Goal: Task Accomplishment & Management: Use online tool/utility

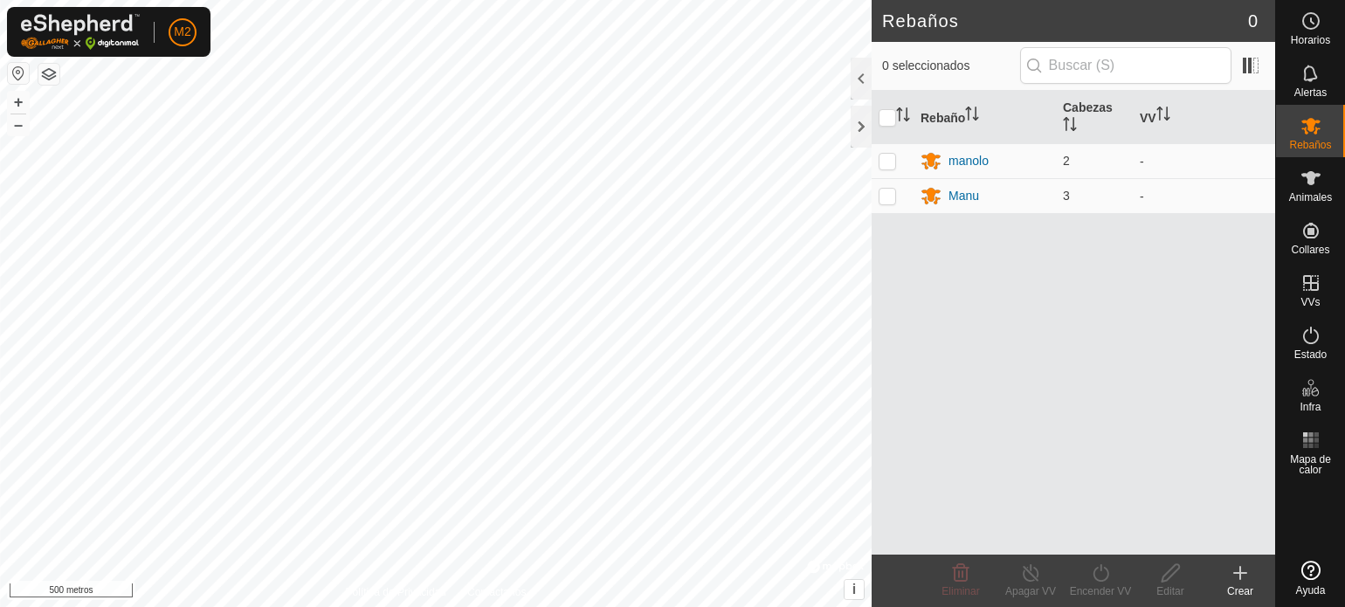
click at [956, 331] on div "Rebaños 0 0 seleccionados Rebaño Cabezas VV [PERSON_NAME] 2 - Manu 3 - Eliminar…" at bounding box center [637, 303] width 1275 height 607
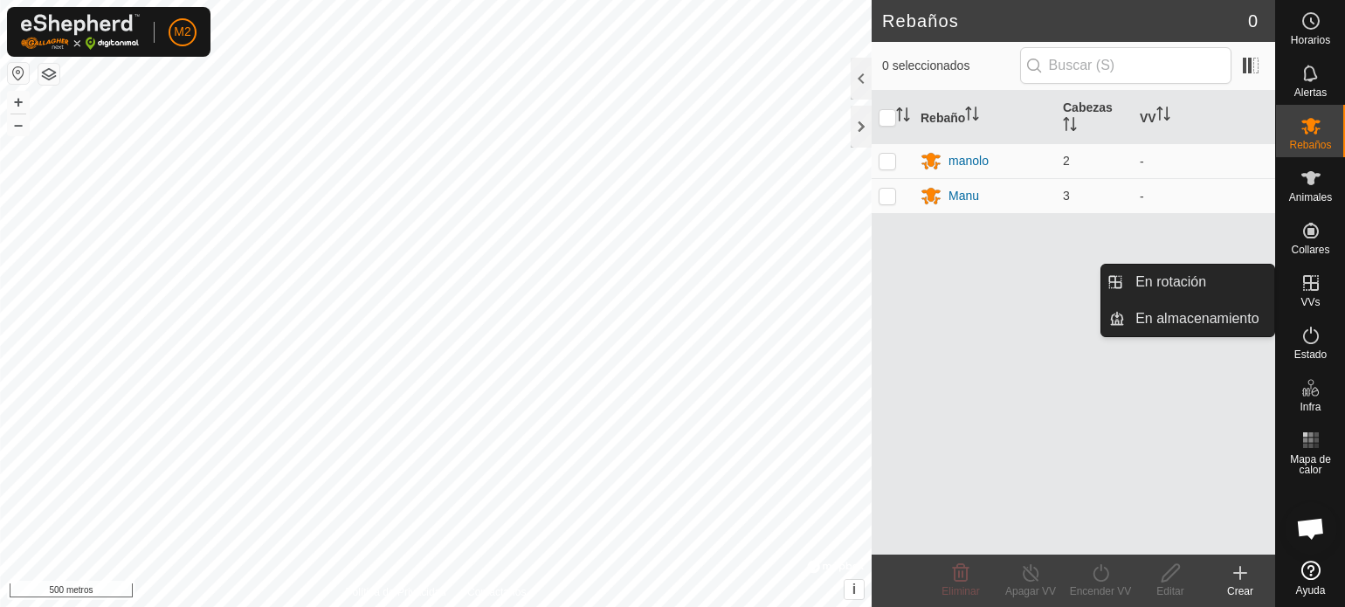
click at [1310, 286] on icon at bounding box center [1311, 283] width 16 height 16
click at [1207, 279] on link "En rotación" at bounding box center [1199, 282] width 149 height 35
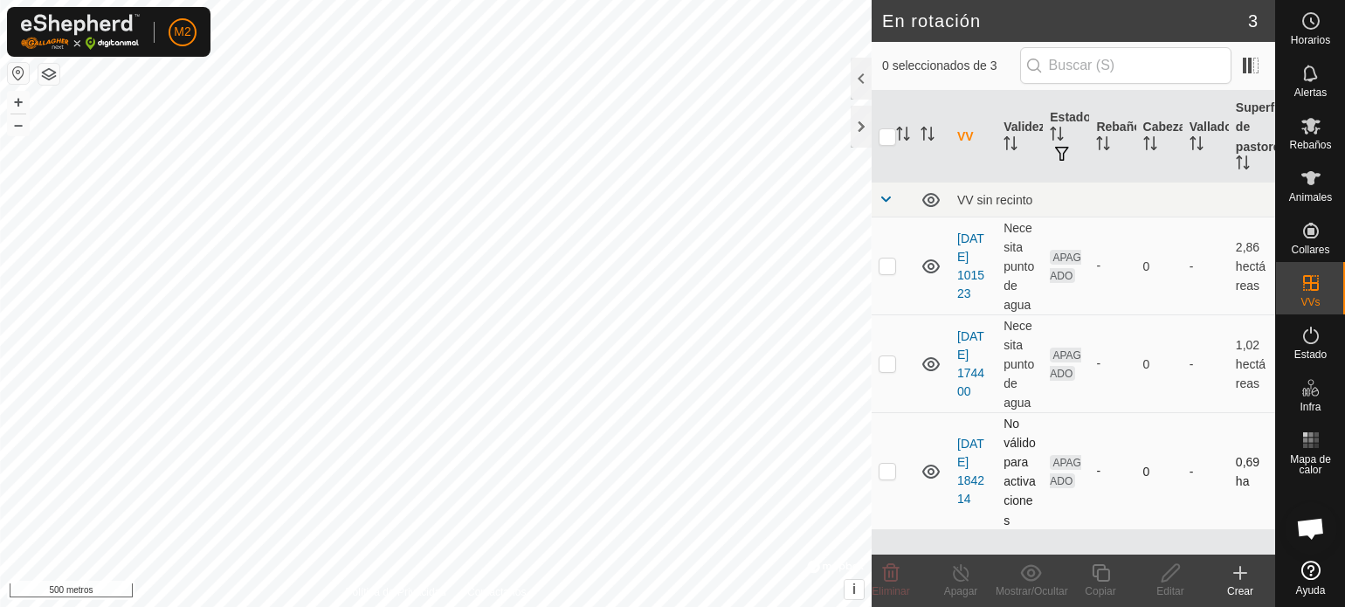
click at [889, 478] on p-checkbox at bounding box center [887, 471] width 17 height 14
click at [895, 478] on p-checkbox at bounding box center [887, 471] width 17 height 14
drag, startPoint x: 895, startPoint y: 488, endPoint x: 886, endPoint y: 487, distance: 8.9
click at [886, 478] on p-checkbox at bounding box center [887, 471] width 17 height 14
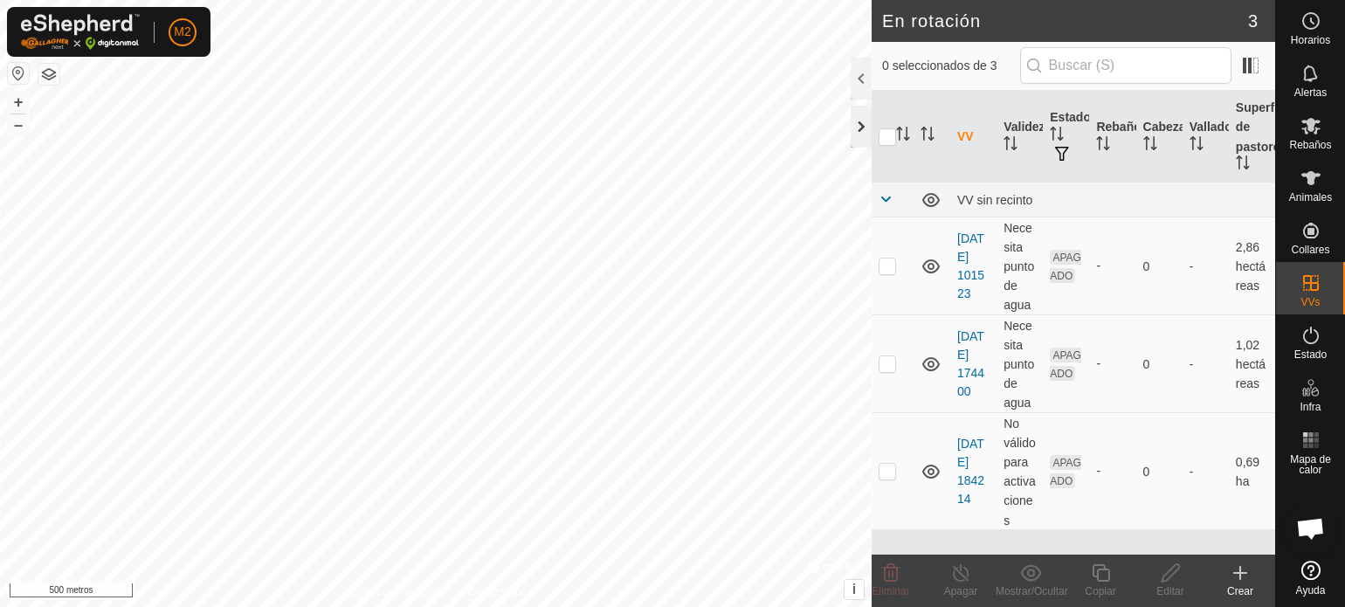
drag, startPoint x: 886, startPoint y: 485, endPoint x: 860, endPoint y: 126, distance: 359.9
click at [860, 126] on div at bounding box center [861, 127] width 21 height 42
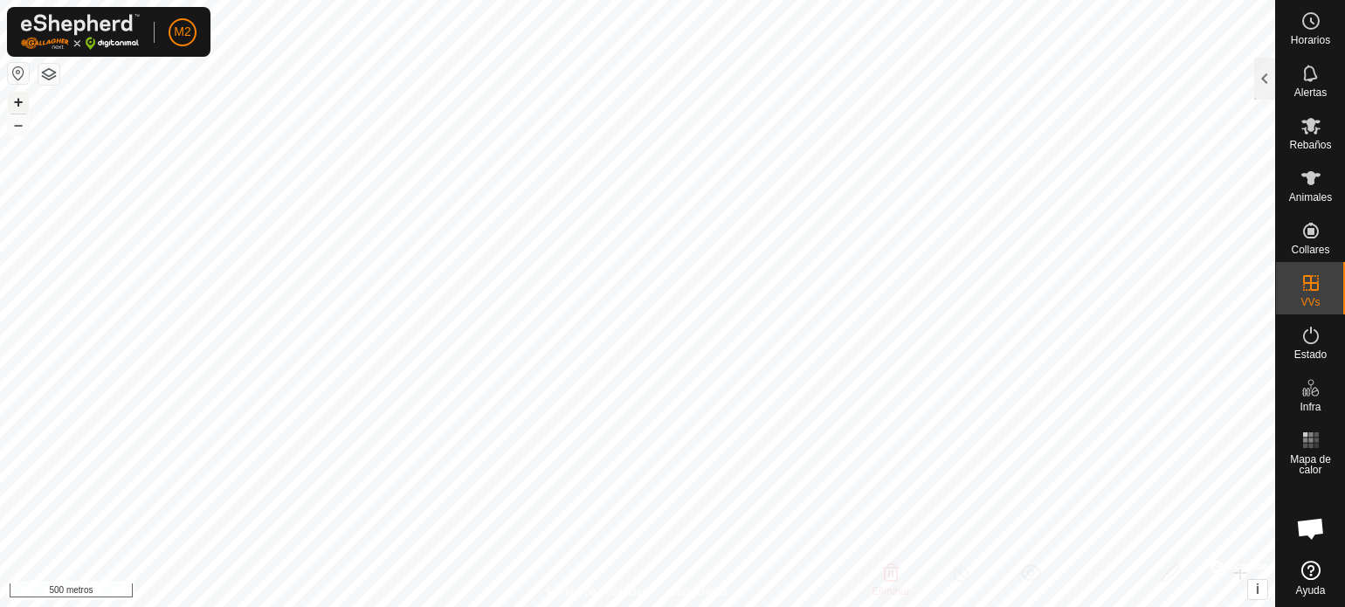
click at [17, 99] on font "+" at bounding box center [19, 102] width 10 height 18
click at [17, 97] on font "+" at bounding box center [19, 102] width 10 height 18
click at [1256, 80] on div at bounding box center [1264, 79] width 21 height 42
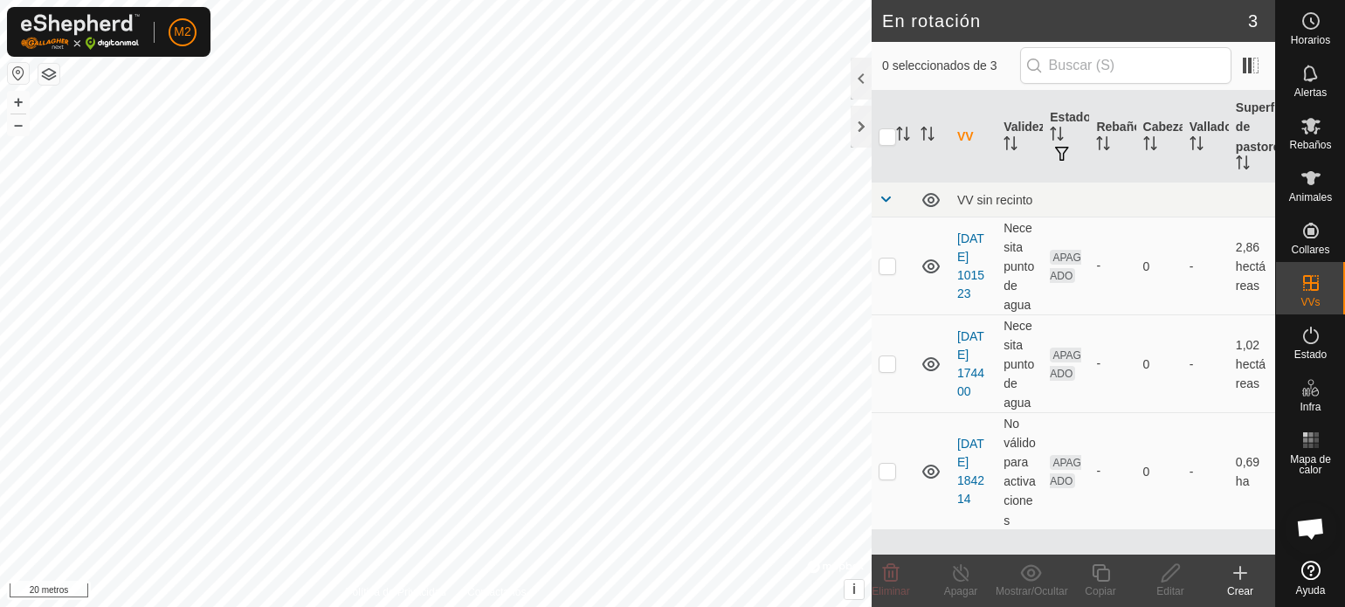
drag, startPoint x: 1338, startPoint y: 279, endPoint x: 1345, endPoint y: 330, distance: 52.0
click at [1344, 330] on html "M2 Horarios Alertas Rebaños Animales Collares VVs Estado Infra Mapa de calor Ay…" at bounding box center [672, 303] width 1345 height 607
drag, startPoint x: 1122, startPoint y: 482, endPoint x: 1017, endPoint y: 530, distance: 115.3
click at [1017, 530] on tr "[DATE] 184214 No válido para activaciones APAGADO - 0 - 0,69 ha" at bounding box center [1074, 471] width 404 height 117
click at [883, 478] on p-checkbox at bounding box center [887, 471] width 17 height 14
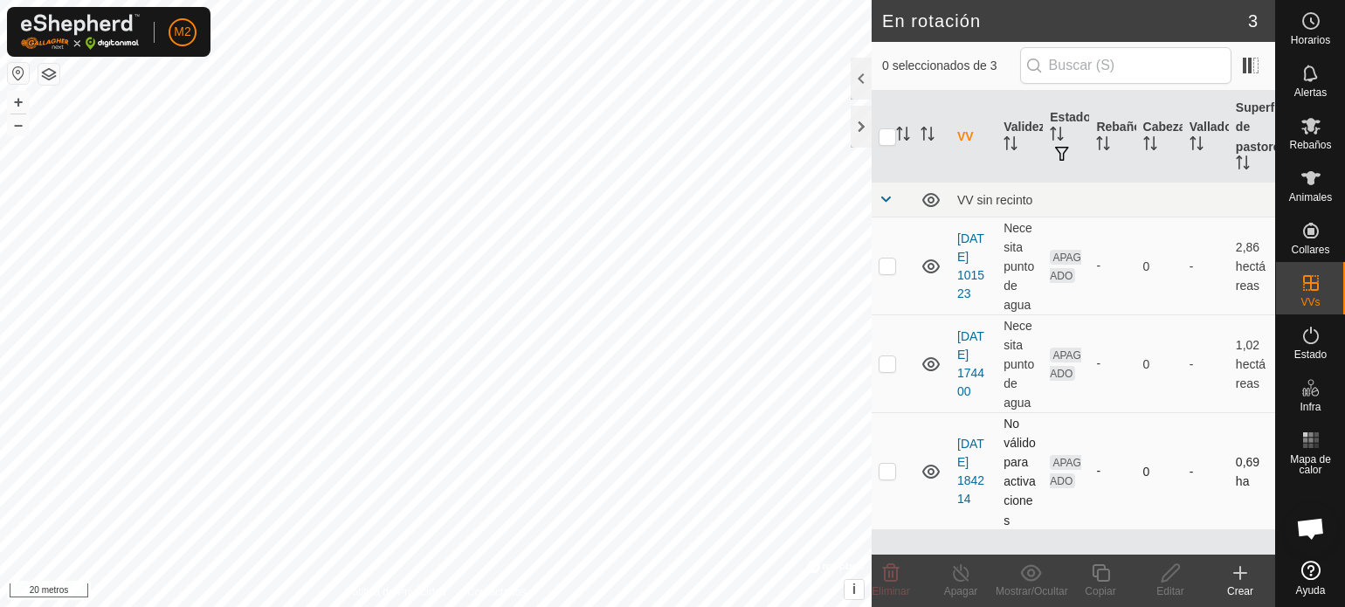
checkbox input "true"
click at [1166, 568] on icon at bounding box center [1171, 573] width 22 height 21
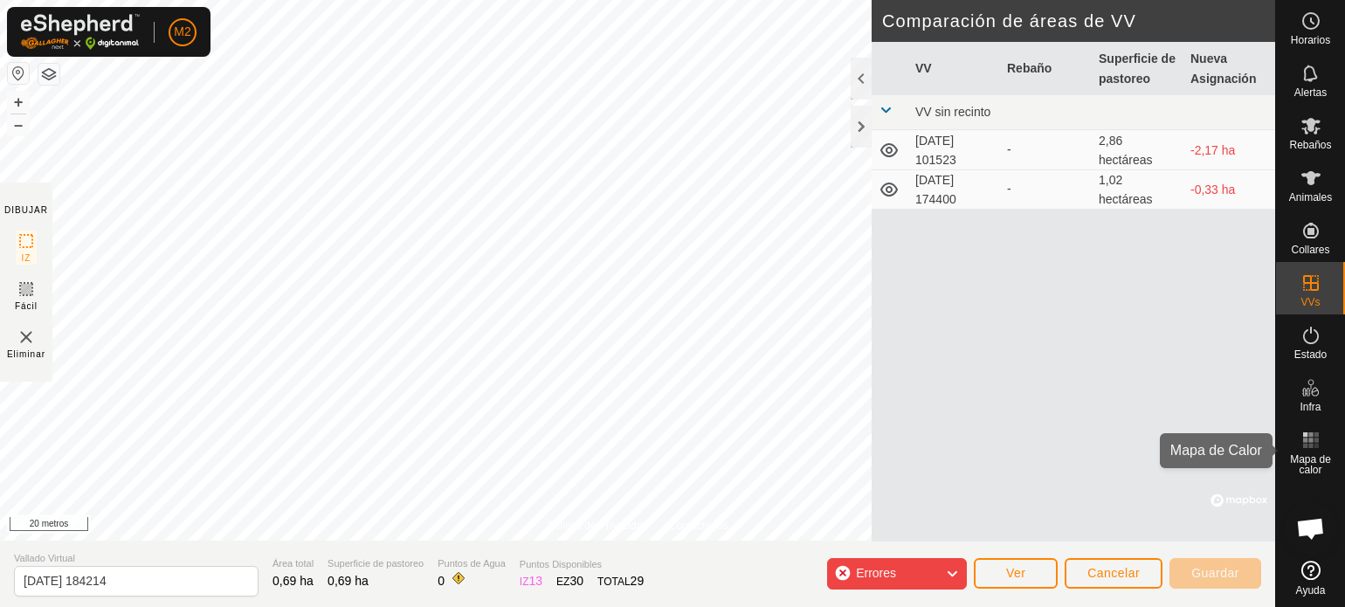
click at [1319, 397] on es-menu-bar "Horarios Alertas Rebaños Animales Collares VVs Estado Infra Mapa de calor Ayuda" at bounding box center [1310, 303] width 70 height 607
drag, startPoint x: 1332, startPoint y: 425, endPoint x: 908, endPoint y: 278, distance: 448.7
click at [908, 278] on div "Política de Privacidad Contáctanos [PERSON_NAME] 1142075538 [PERSON_NAME] - + –…" at bounding box center [637, 303] width 1275 height 607
click at [1031, 600] on section "Vallado Virtual [DATE] 184214 Área total 0,69 ha Superficie de pastoreo 0,69 ha…" at bounding box center [637, 574] width 1275 height 66
drag, startPoint x: 1010, startPoint y: 117, endPoint x: 17, endPoint y: 122, distance: 992.4
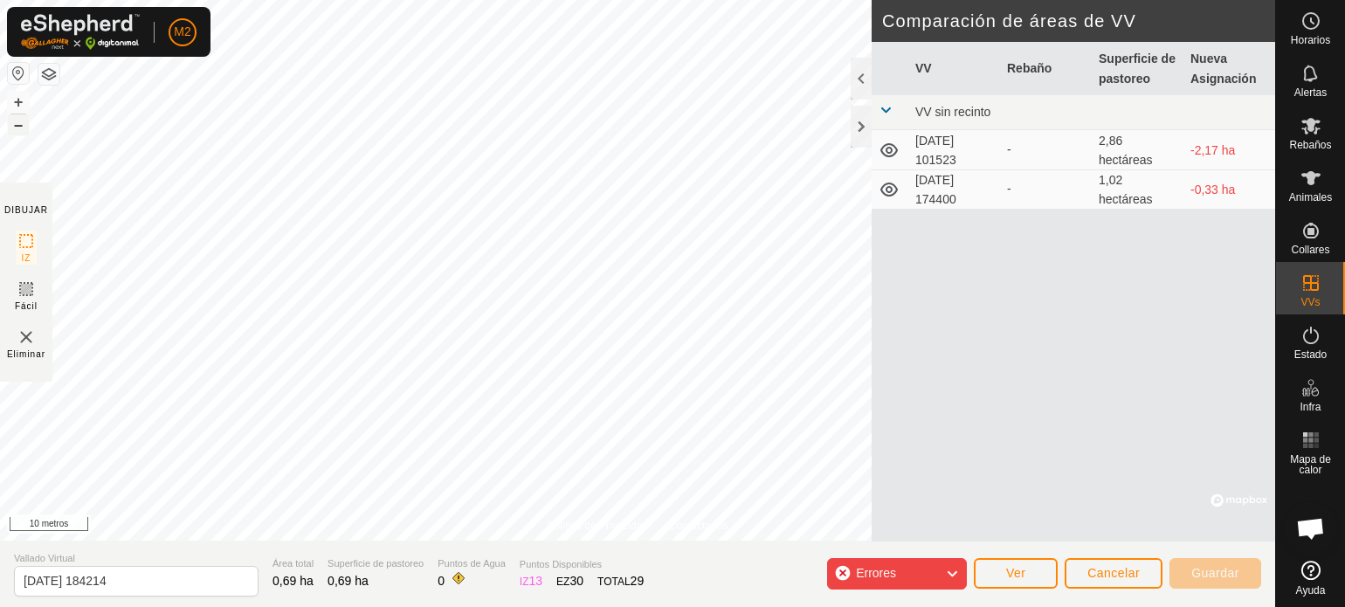
click at [17, 122] on font "–" at bounding box center [18, 124] width 9 height 18
click at [17, 120] on font "–" at bounding box center [18, 124] width 9 height 18
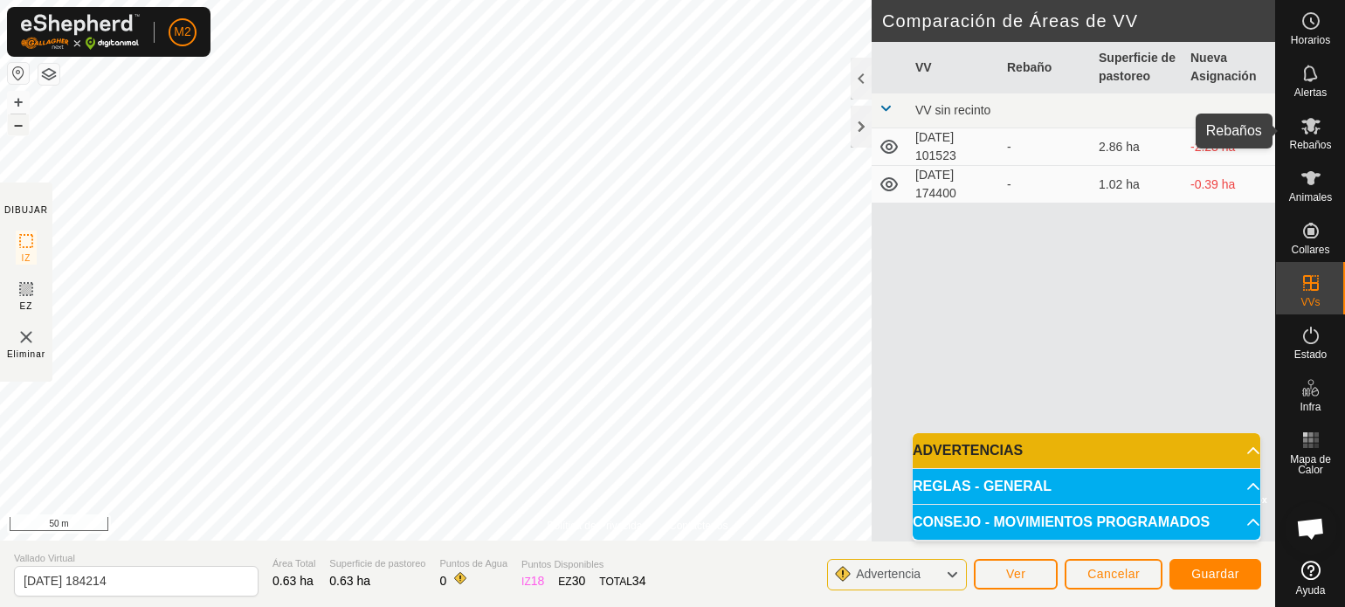
click at [1319, 140] on span "Rebaños" at bounding box center [1310, 145] width 42 height 10
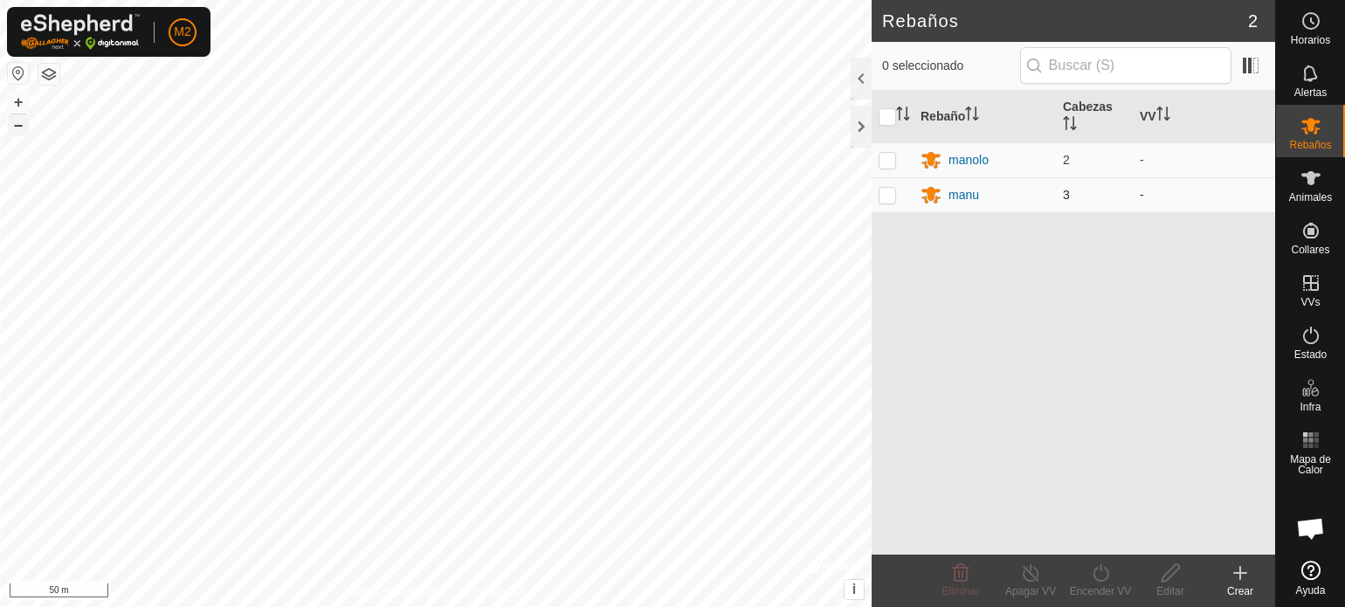
click at [891, 194] on p-checkbox at bounding box center [887, 195] width 17 height 14
checkbox input "true"
click at [1106, 572] on icon at bounding box center [1101, 573] width 22 height 21
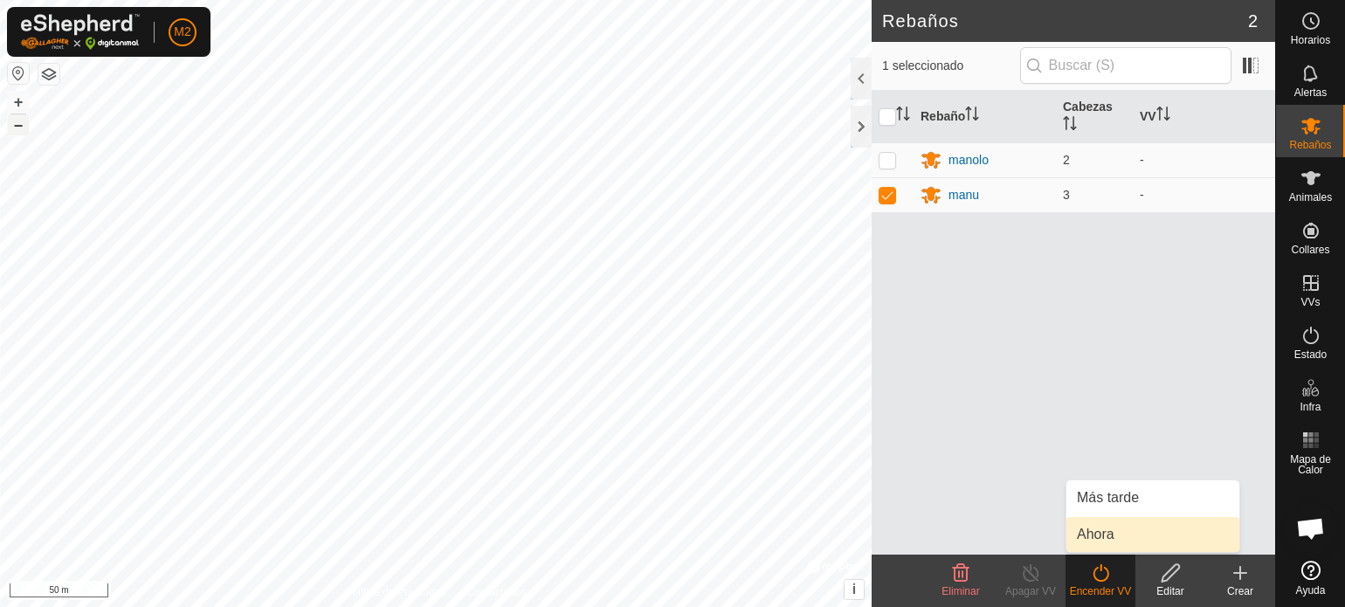
click at [1101, 530] on link "Ahora" at bounding box center [1153, 534] width 173 height 35
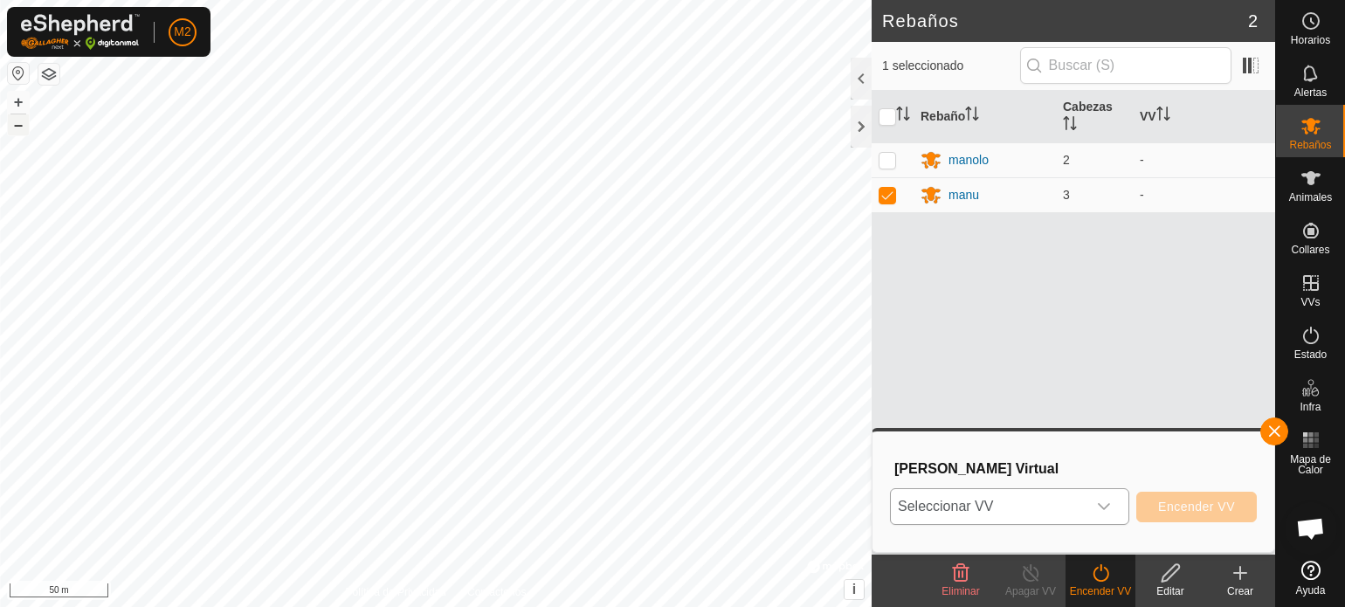
click at [1113, 508] on div "dropdown trigger" at bounding box center [1104, 506] width 35 height 35
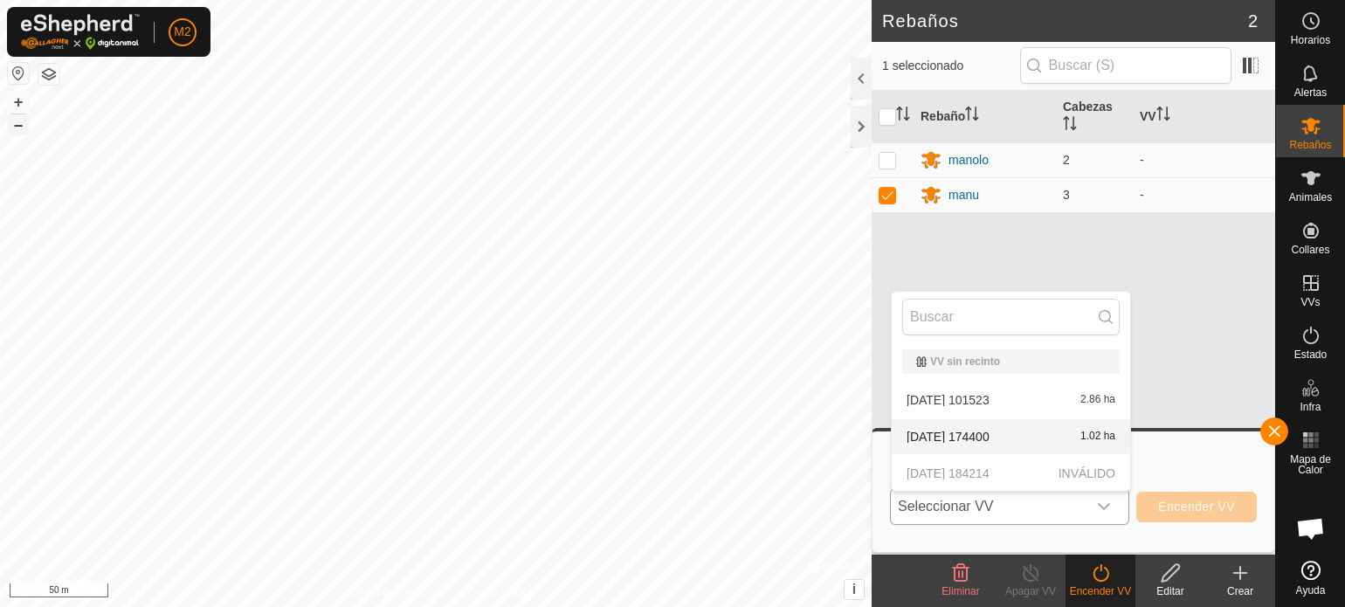
click at [1024, 472] on p-selectitem "[DATE] 184214 INVÁLIDO" at bounding box center [1011, 473] width 238 height 35
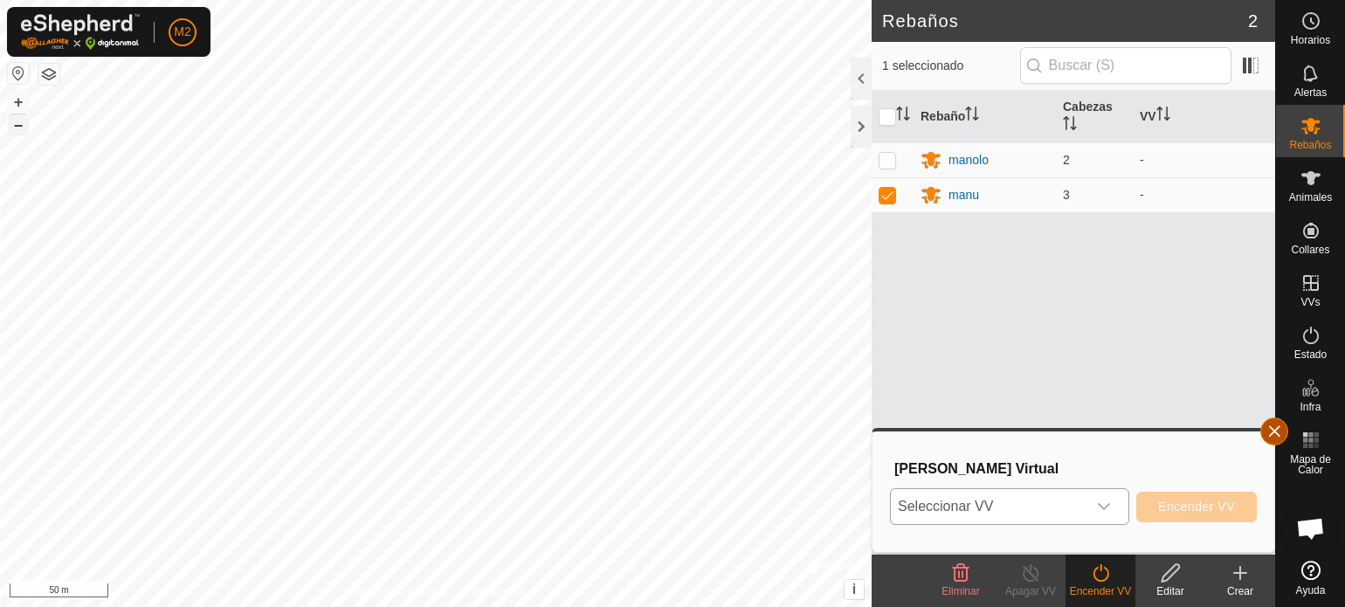
click at [1284, 423] on button "button" at bounding box center [1275, 432] width 28 height 28
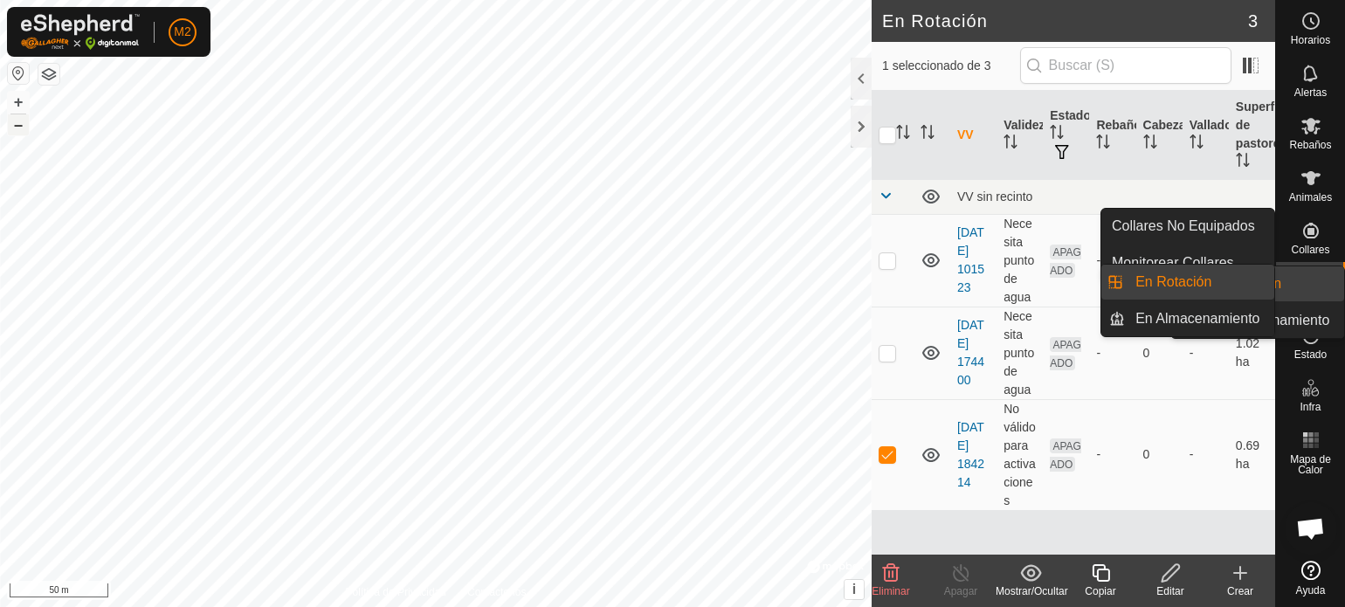
click at [1317, 276] on icon at bounding box center [1311, 283] width 16 height 16
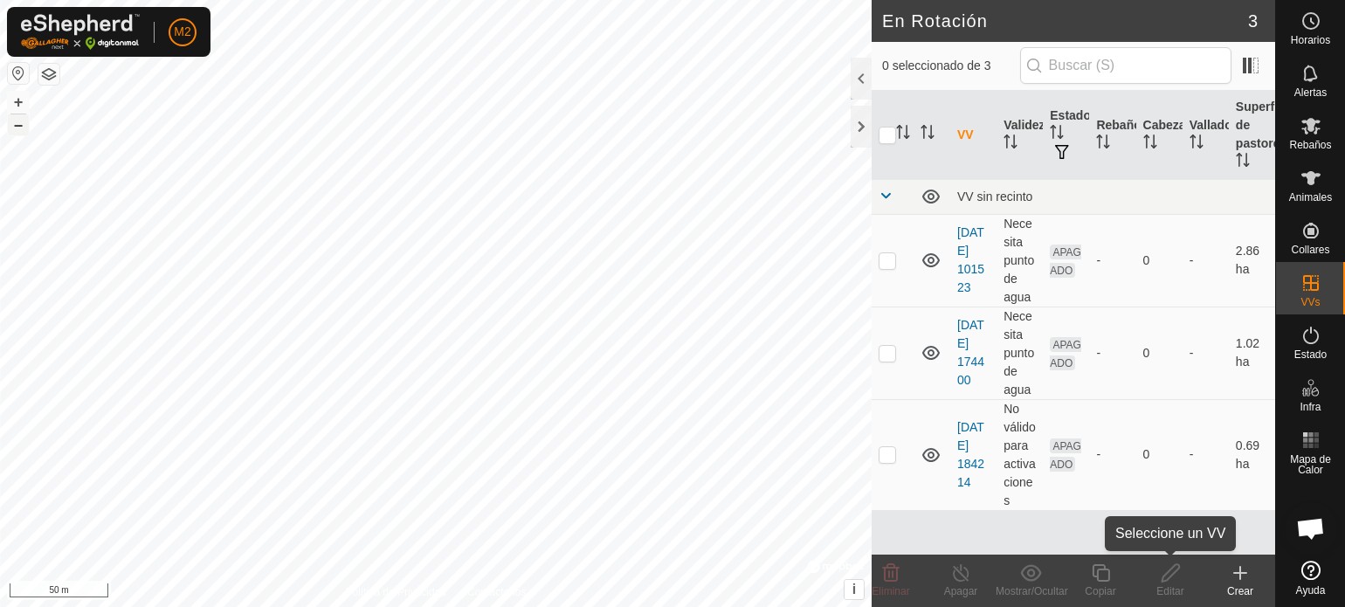
click at [1172, 584] on div "Editar" at bounding box center [1171, 592] width 70 height 16
click at [1174, 584] on div "Editar" at bounding box center [1171, 592] width 70 height 16
click at [888, 461] on td at bounding box center [893, 454] width 42 height 111
checkbox input "true"
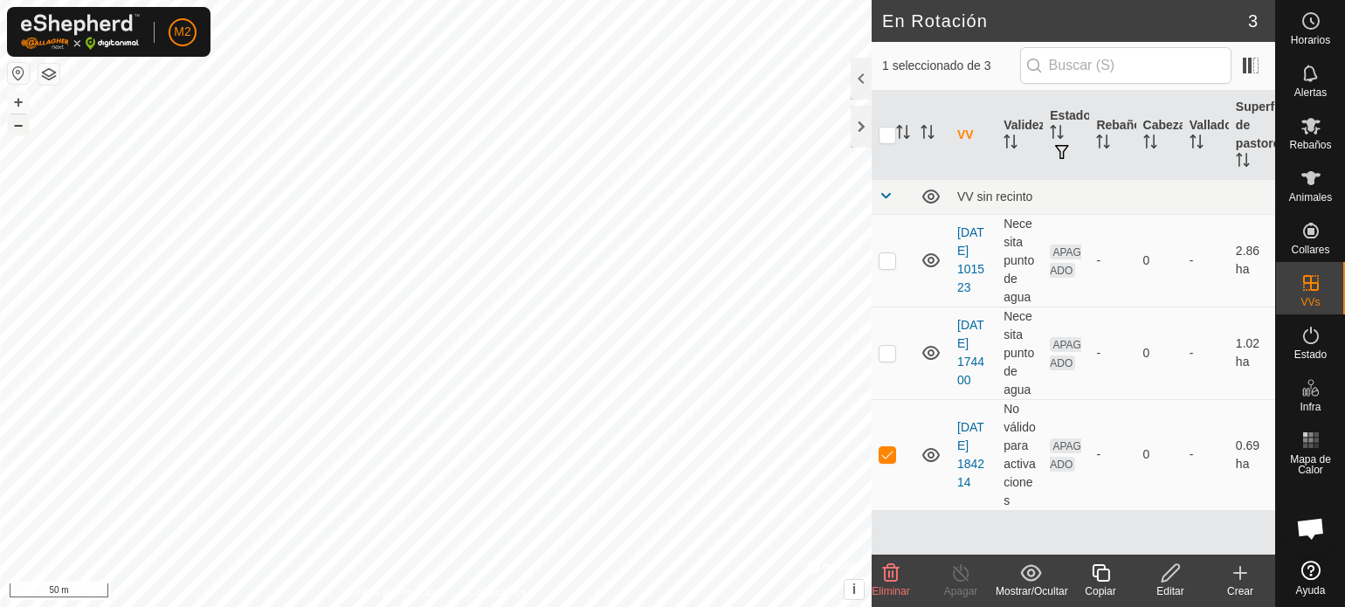
click at [1171, 577] on icon at bounding box center [1171, 573] width 22 height 21
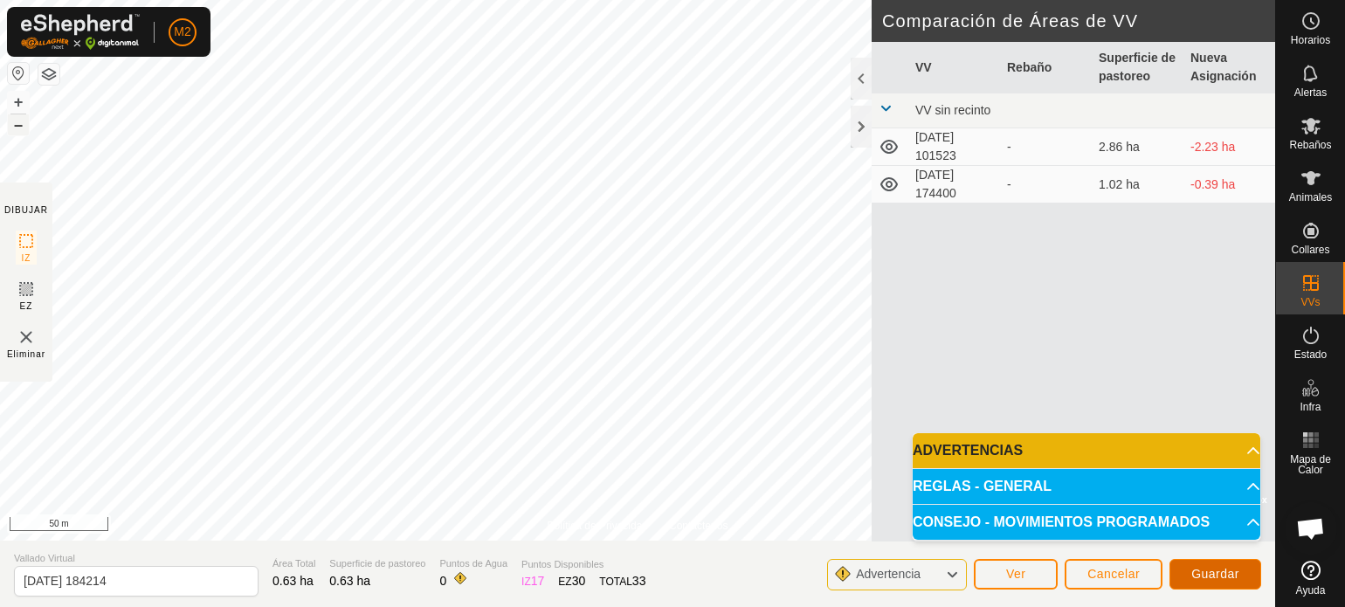
click at [1218, 573] on span "Guardar" at bounding box center [1216, 574] width 48 height 14
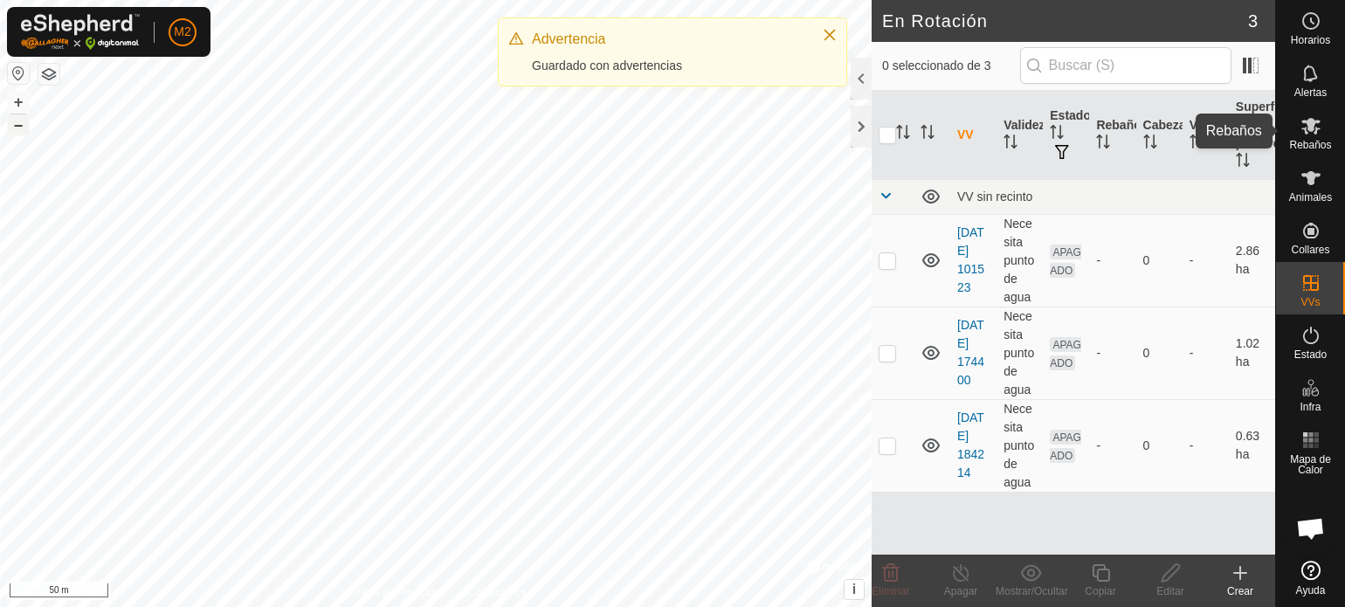
click at [1324, 142] on span "Rebaños" at bounding box center [1310, 145] width 42 height 10
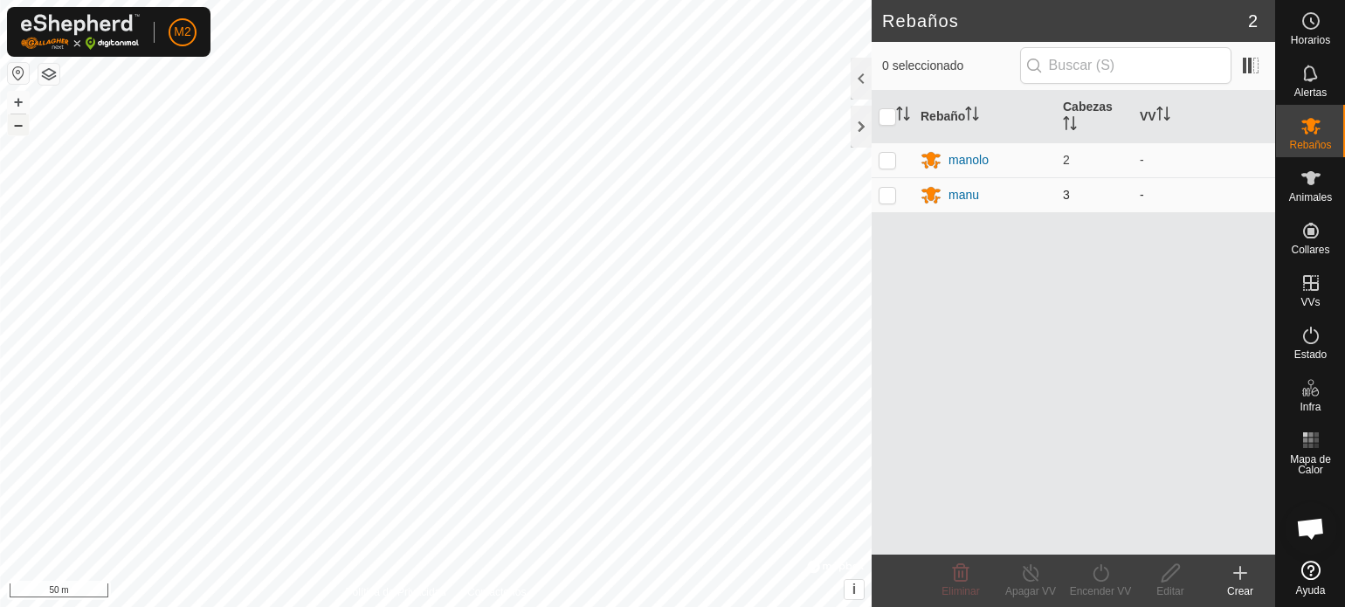
click at [884, 191] on p-checkbox at bounding box center [887, 195] width 17 height 14
checkbox input "true"
click at [1117, 579] on turn-on-svg-icon at bounding box center [1101, 573] width 70 height 21
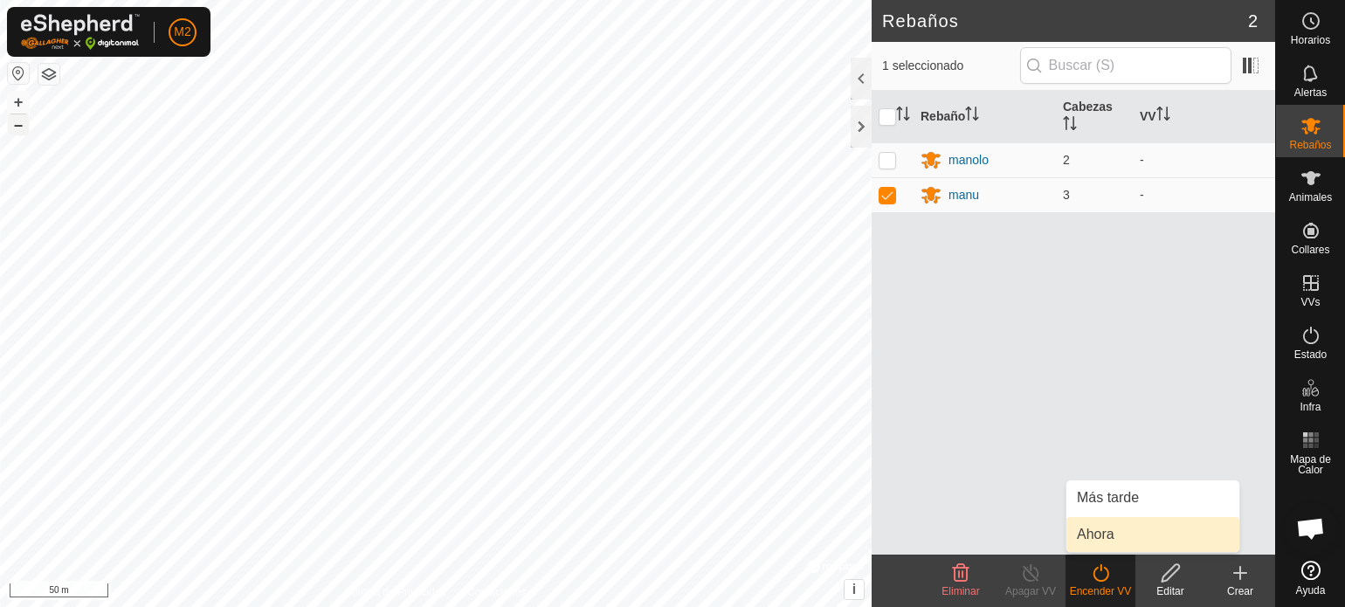
click at [1111, 527] on link "Ahora" at bounding box center [1153, 534] width 173 height 35
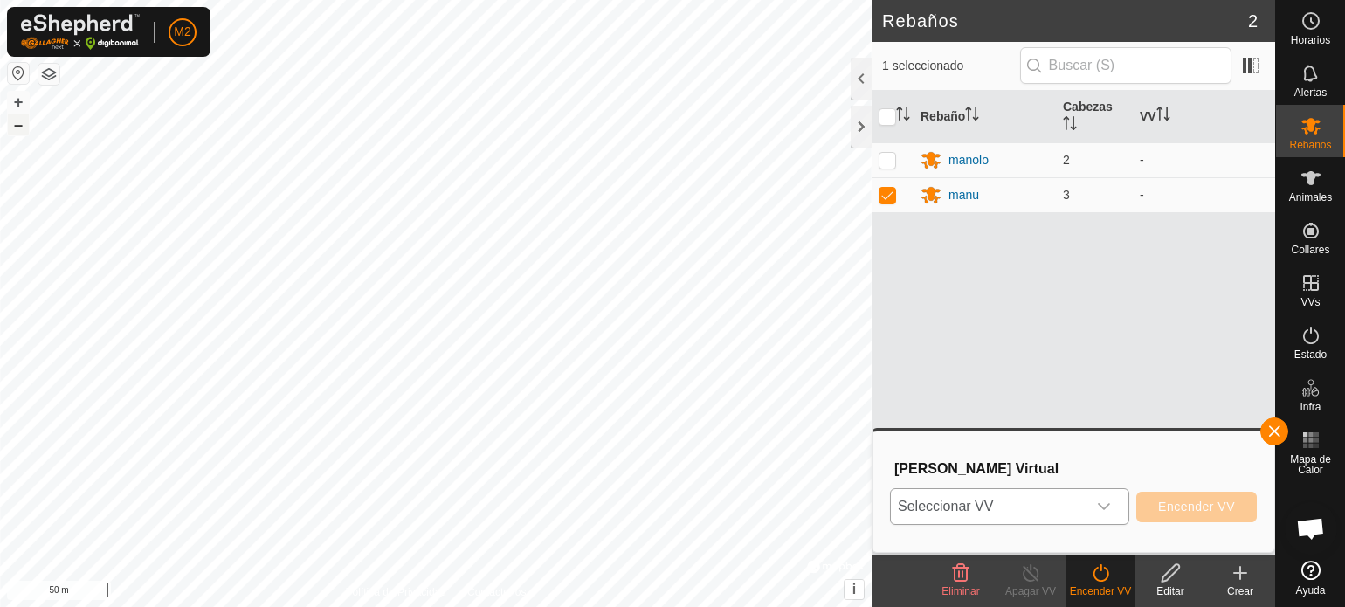
click at [1102, 504] on icon "dropdown trigger" at bounding box center [1104, 507] width 14 height 14
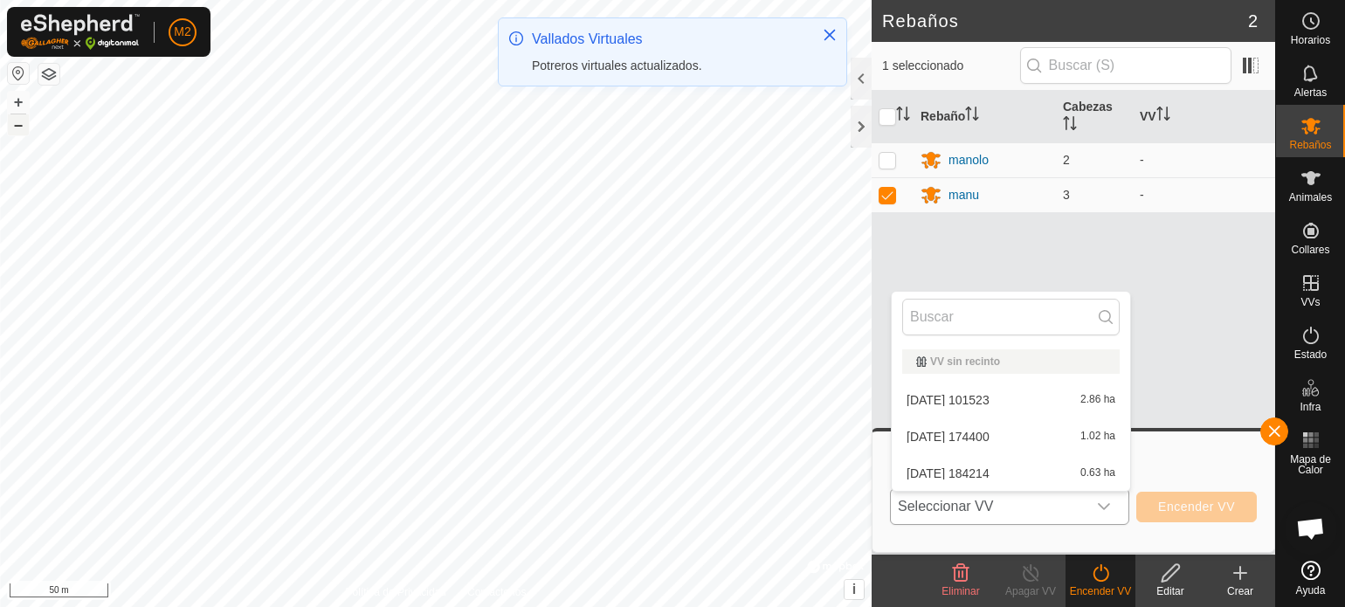
click at [1021, 466] on li "[DATE] 184214 0.63 ha" at bounding box center [1011, 473] width 238 height 35
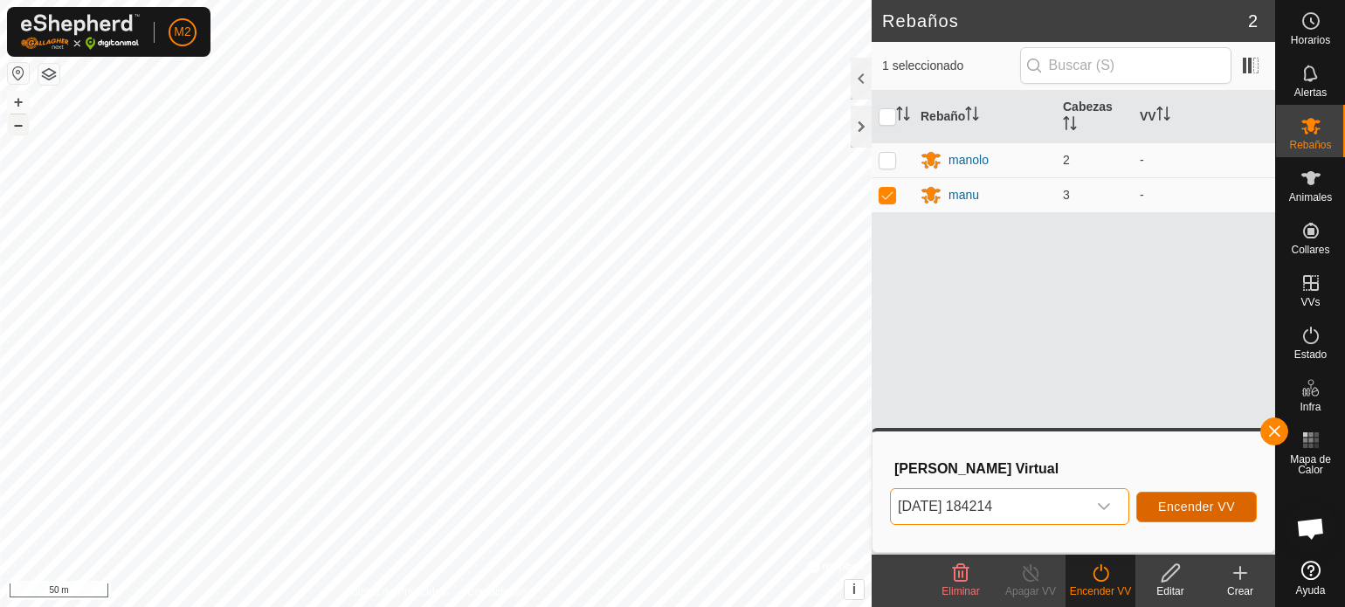
click at [1175, 504] on span "Encender VV" at bounding box center [1196, 507] width 77 height 14
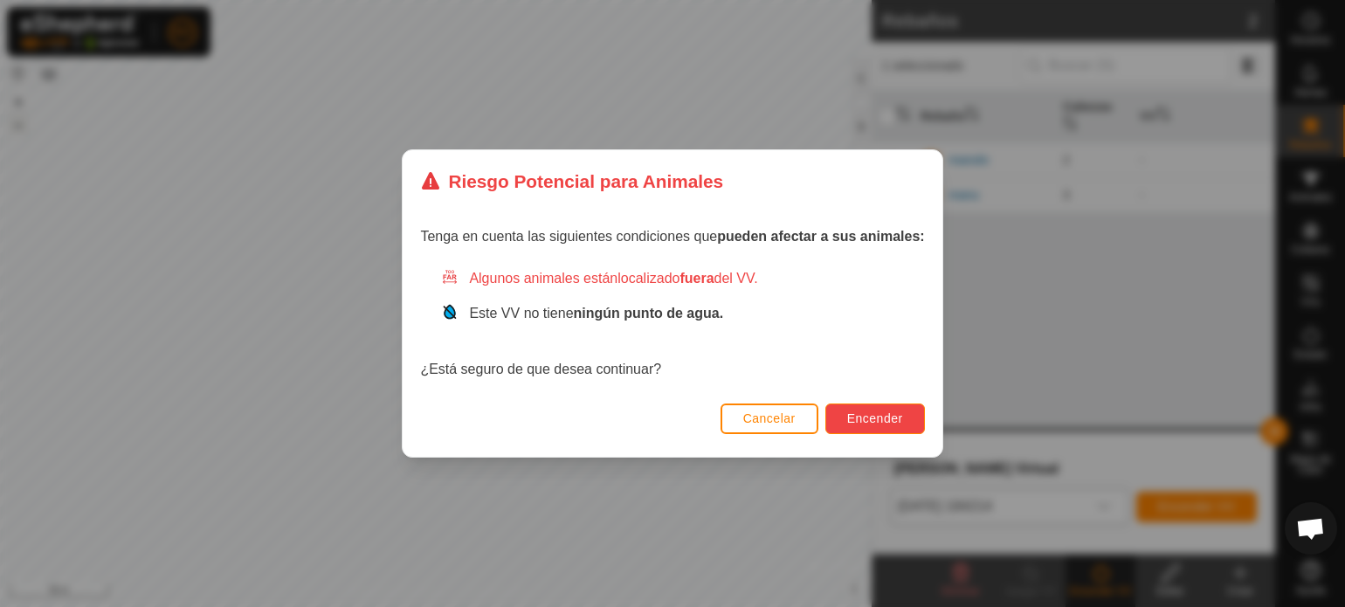
click at [890, 421] on span "Encender" at bounding box center [875, 418] width 56 height 14
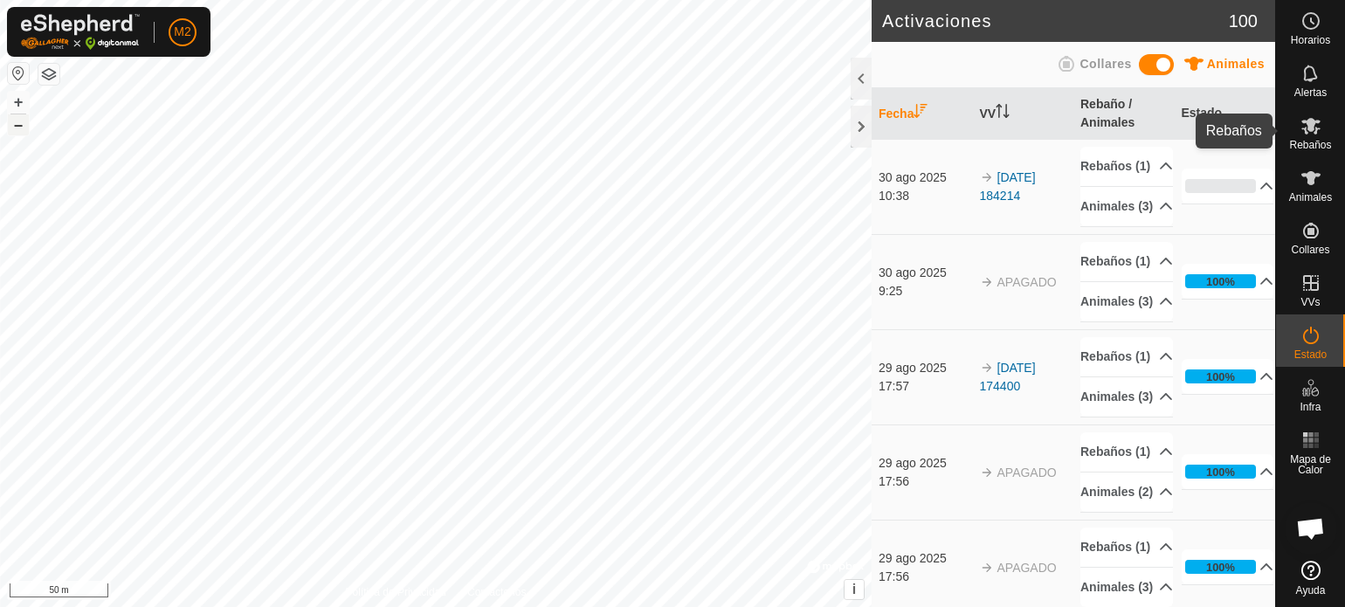
click at [1314, 142] on span "Rebaños" at bounding box center [1310, 145] width 42 height 10
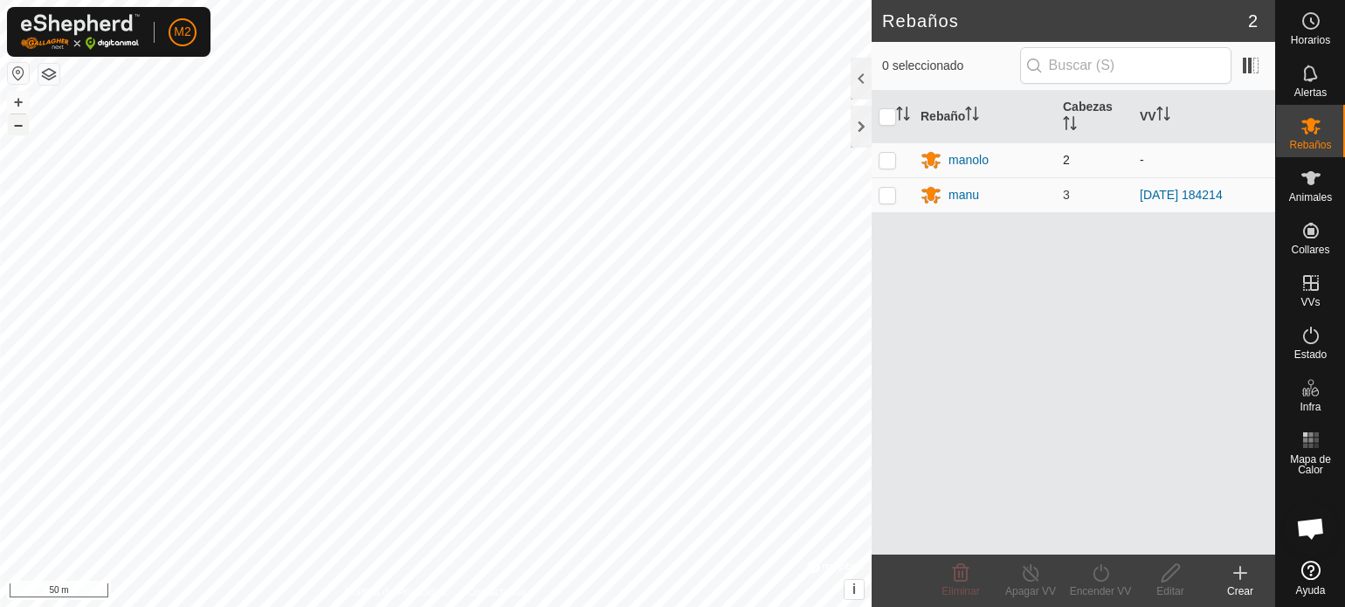
click at [895, 156] on p-checkbox at bounding box center [887, 160] width 17 height 14
checkbox input "true"
click at [1094, 576] on icon at bounding box center [1101, 572] width 16 height 17
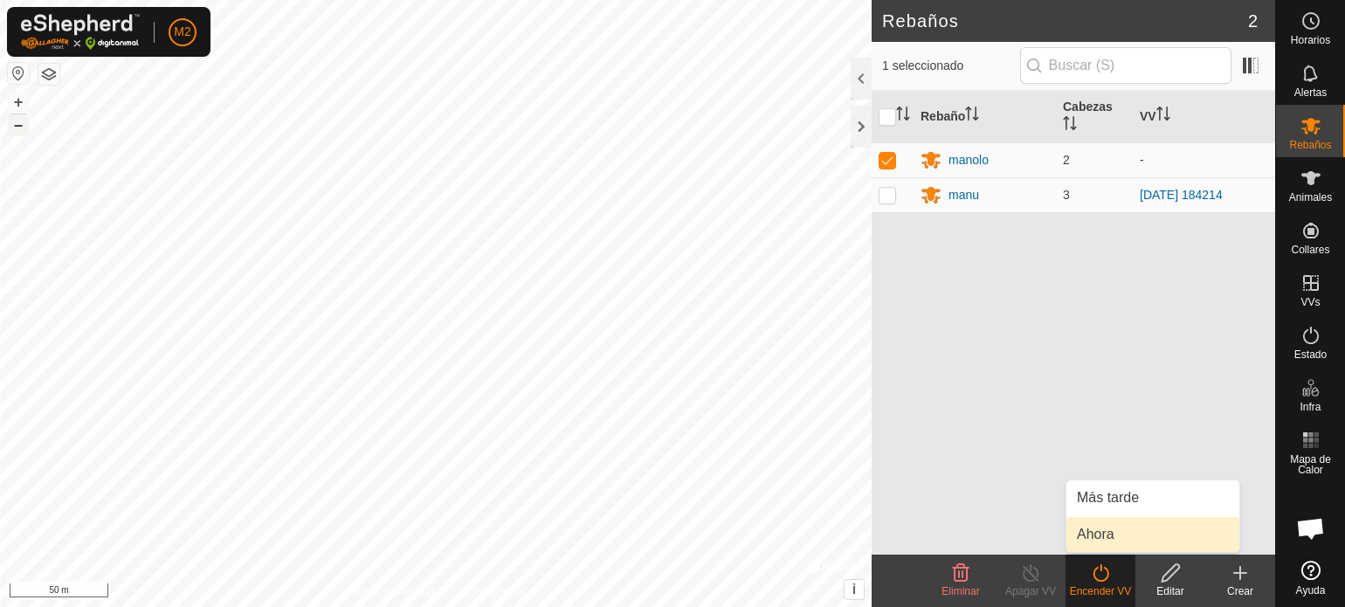
click at [1101, 537] on link "Ahora" at bounding box center [1153, 534] width 173 height 35
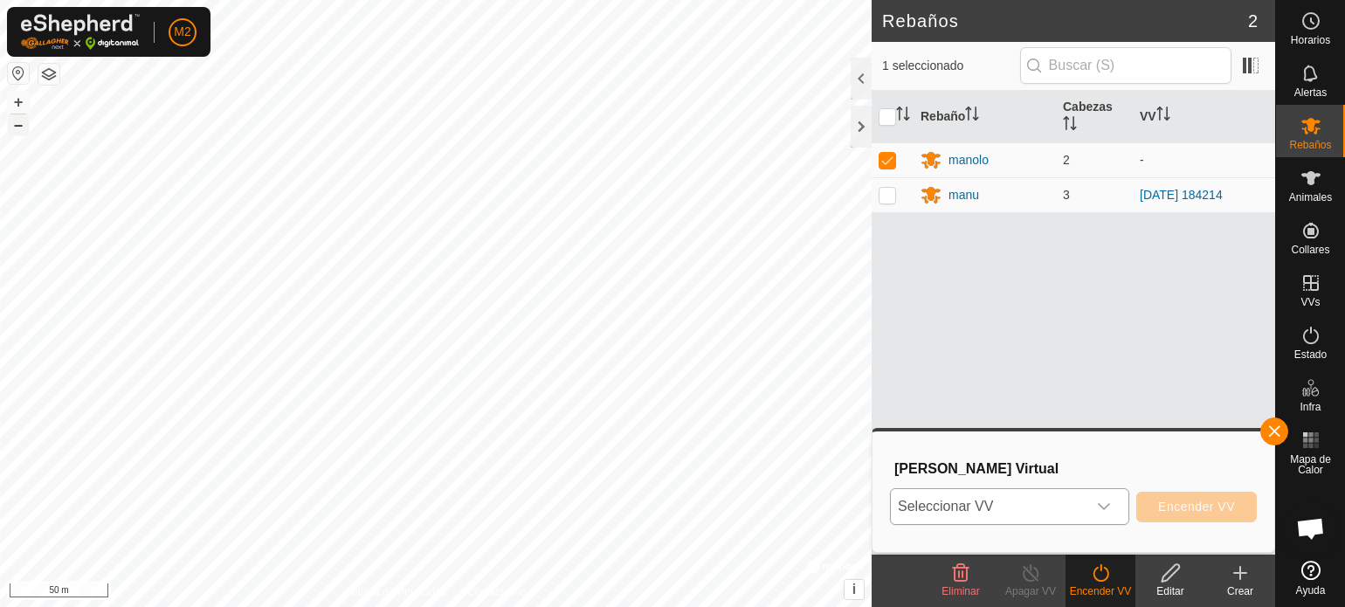
click at [1101, 508] on icon "dropdown trigger" at bounding box center [1104, 507] width 14 height 14
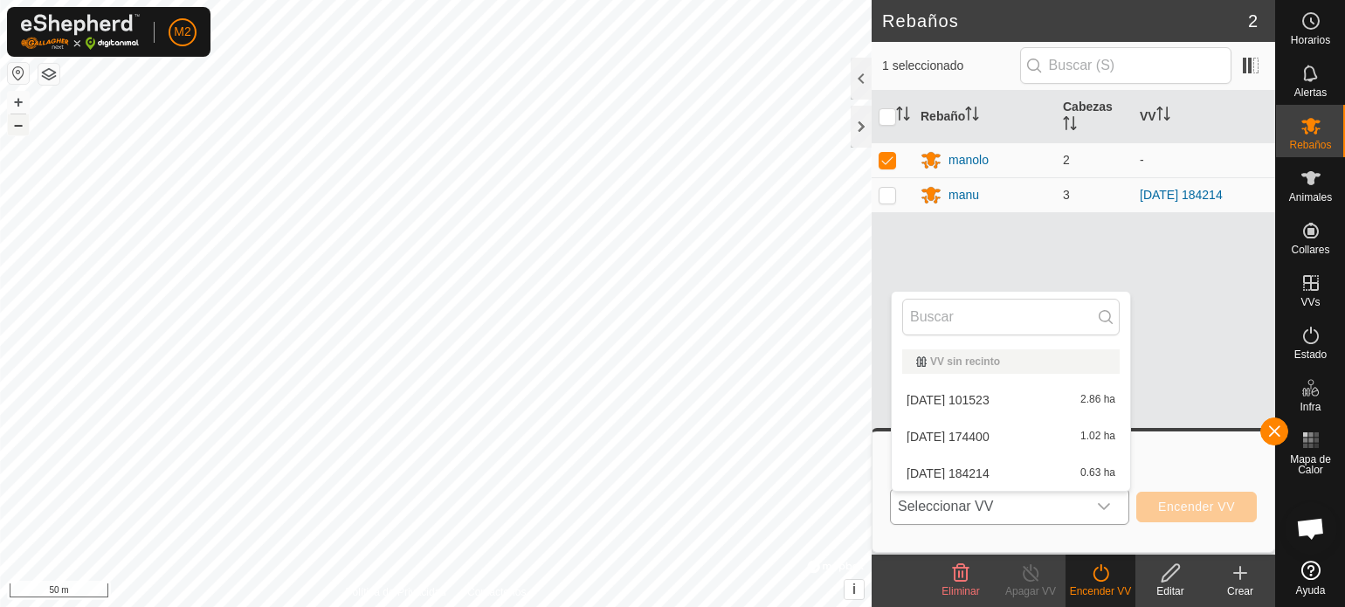
click at [1013, 470] on li "[DATE] 184214 0.63 ha" at bounding box center [1011, 473] width 238 height 35
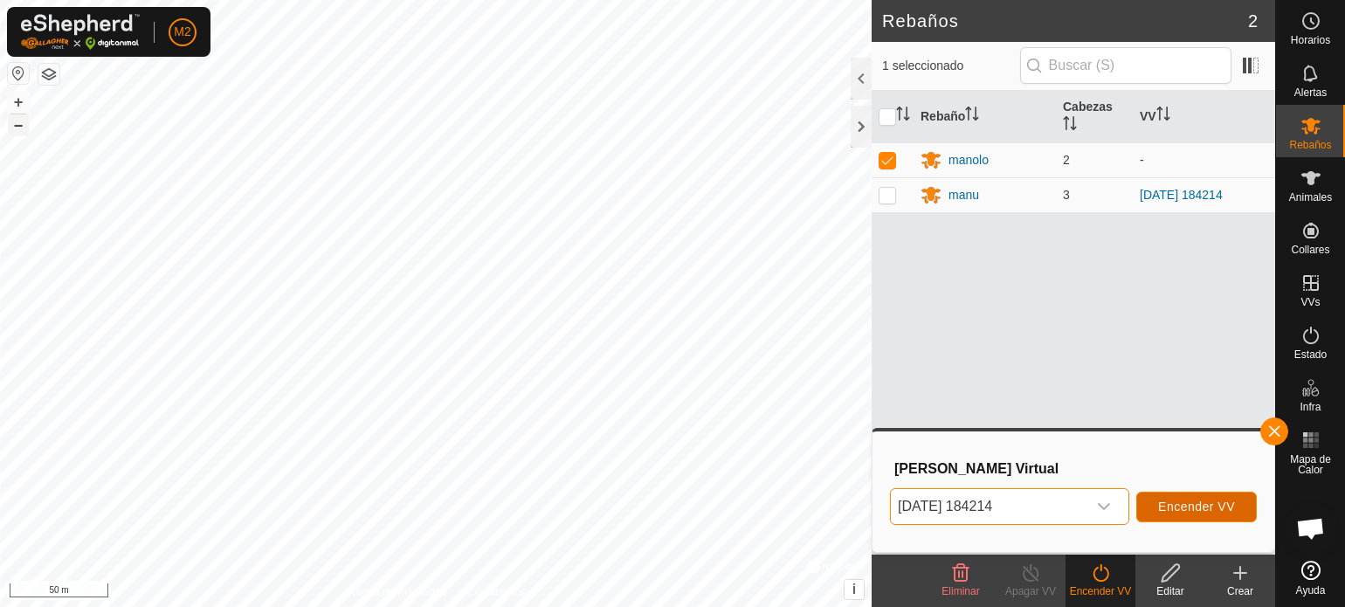
click at [1204, 506] on span "Encender VV" at bounding box center [1196, 507] width 77 height 14
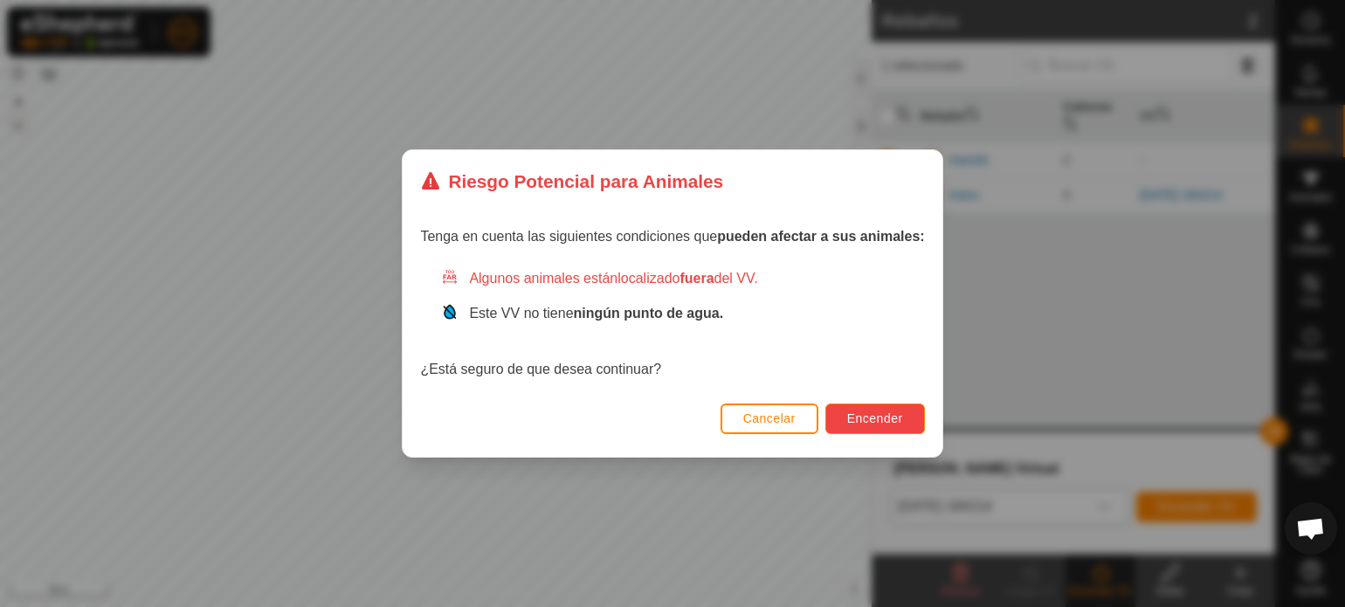
click at [894, 417] on span "Encender" at bounding box center [875, 418] width 56 height 14
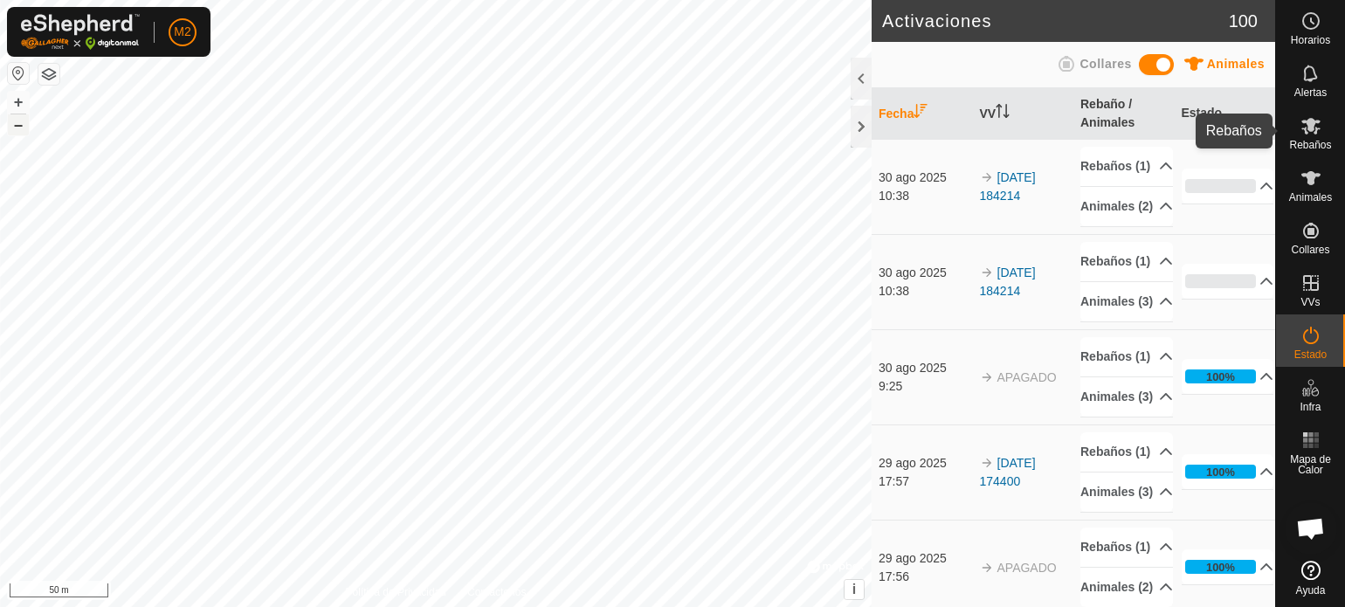
click at [1317, 141] on span "Rebaños" at bounding box center [1310, 145] width 42 height 10
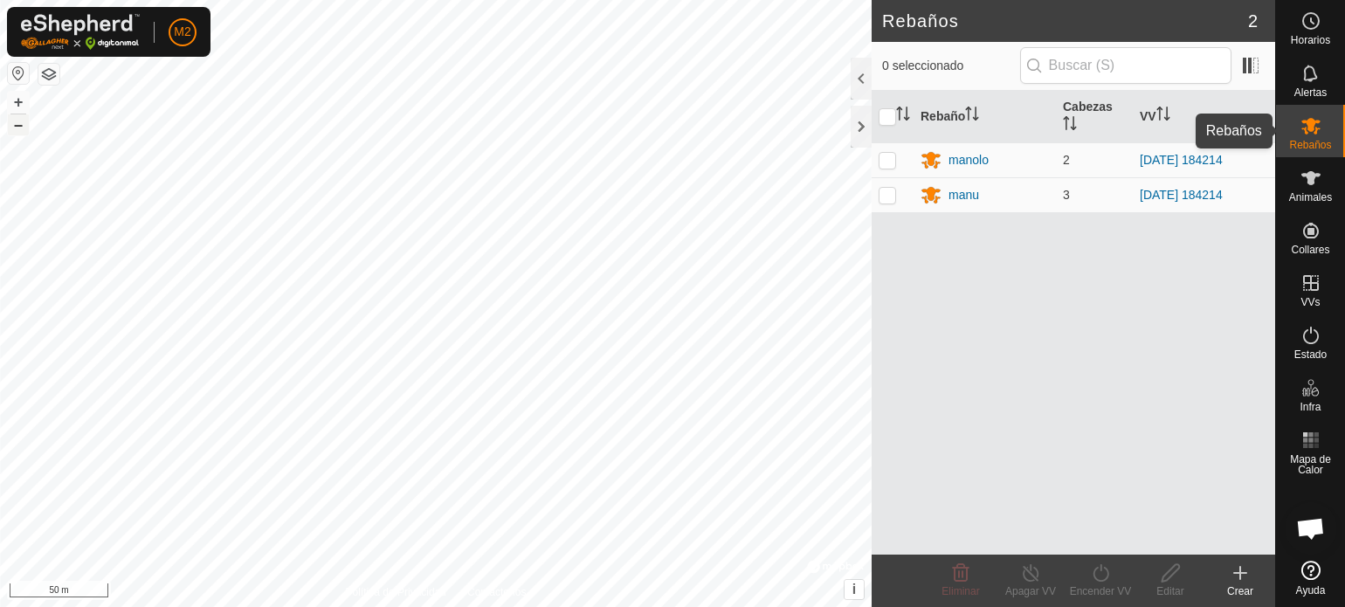
click at [1317, 141] on span "Rebaños" at bounding box center [1310, 145] width 42 height 10
